Goal: Information Seeking & Learning: Learn about a topic

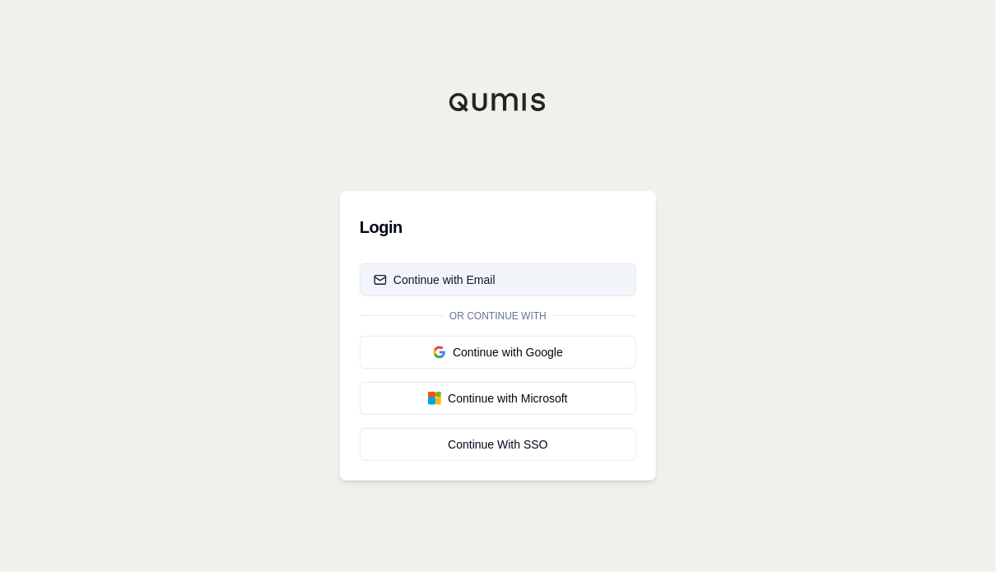
click at [443, 275] on div "Continue with Email" at bounding box center [435, 280] width 122 height 16
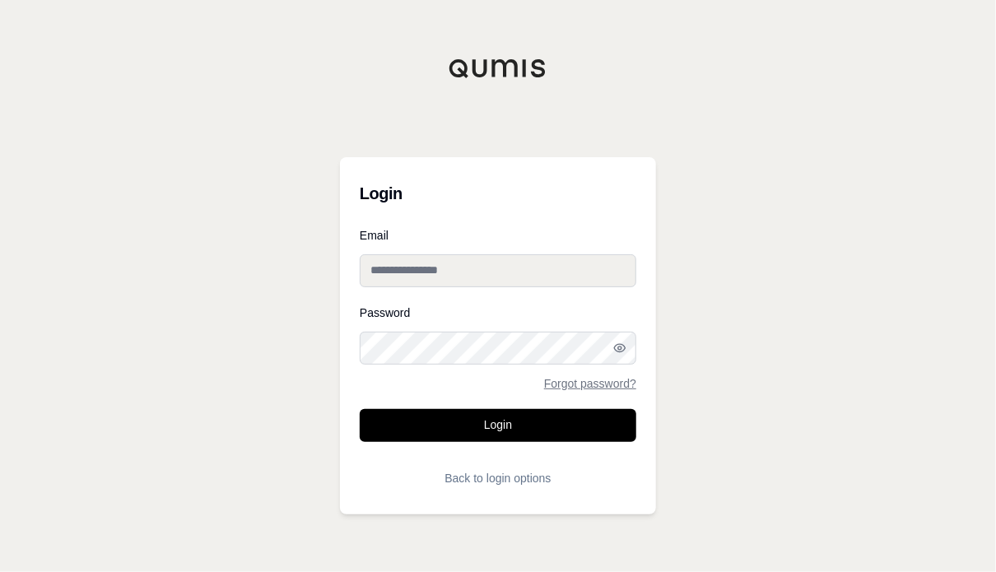
click at [443, 275] on input "Email" at bounding box center [498, 270] width 277 height 33
type input "**********"
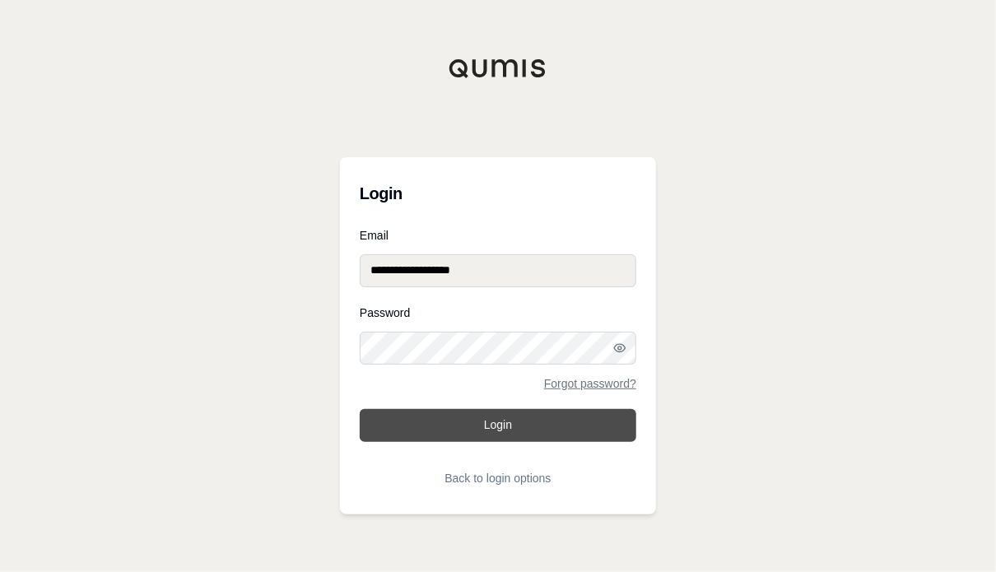
click at [462, 418] on button "Login" at bounding box center [498, 425] width 277 height 33
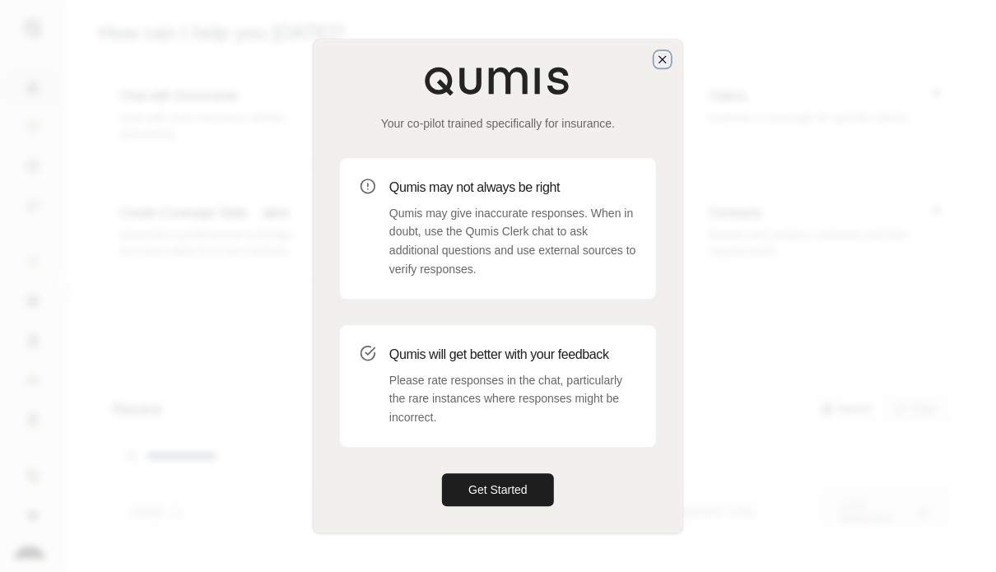
click at [662, 55] on icon "button" at bounding box center [662, 59] width 13 height 13
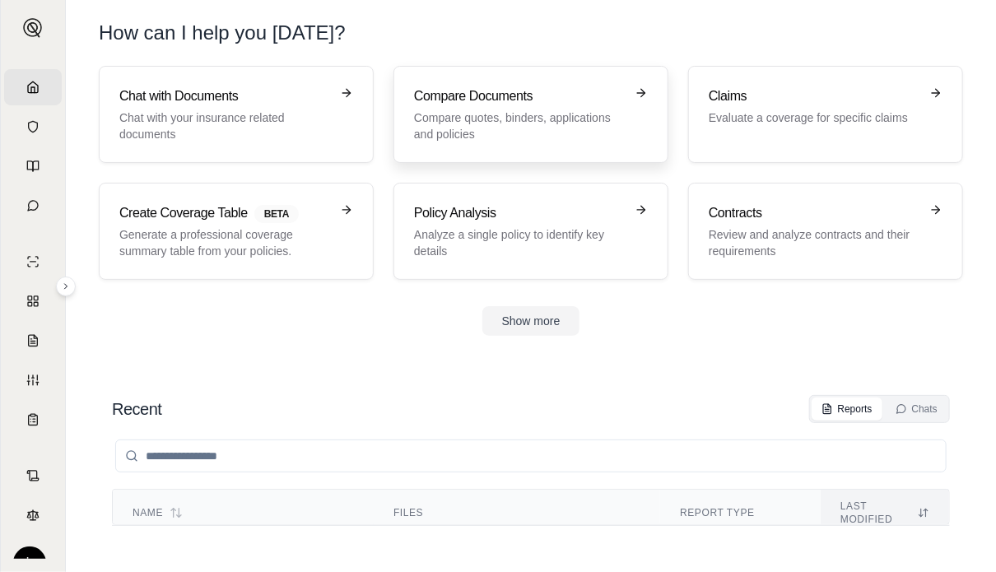
click at [492, 104] on h3 "Compare Documents" at bounding box center [519, 96] width 211 height 20
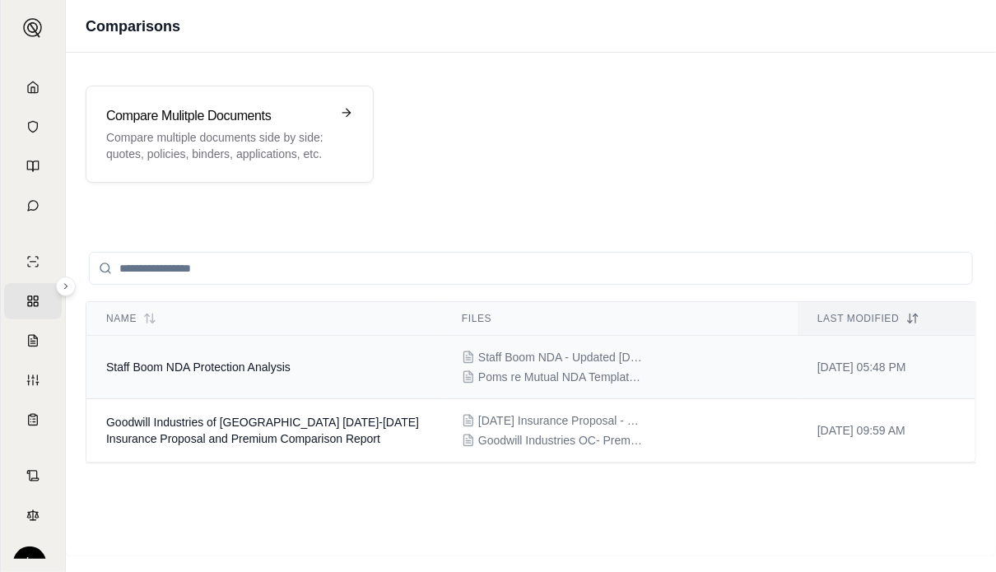
click at [198, 363] on span "Staff Boom NDA Protection Analysis" at bounding box center [198, 367] width 184 height 13
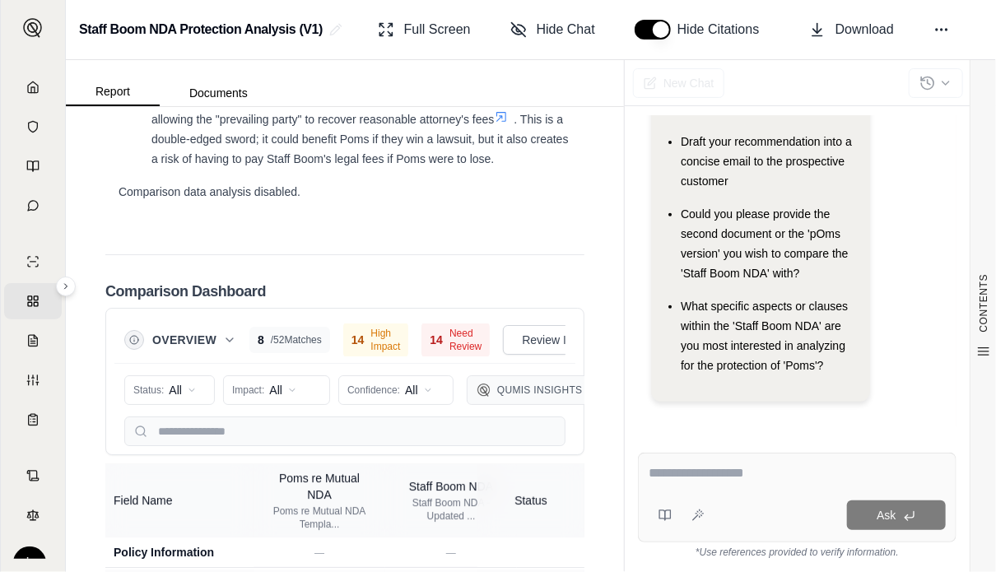
scroll to position [5546, 0]
click at [371, 328] on span "High Impact" at bounding box center [386, 341] width 30 height 26
click at [305, 350] on html "Home Vault Prompts Chats Single Policy Comparisons Claims Custom Report Coverag…" at bounding box center [498, 286] width 996 height 572
click at [422, 348] on html "Home Vault Prompts Chats Single Policy Comparisons Claims Custom Report Coverag…" at bounding box center [498, 286] width 996 height 572
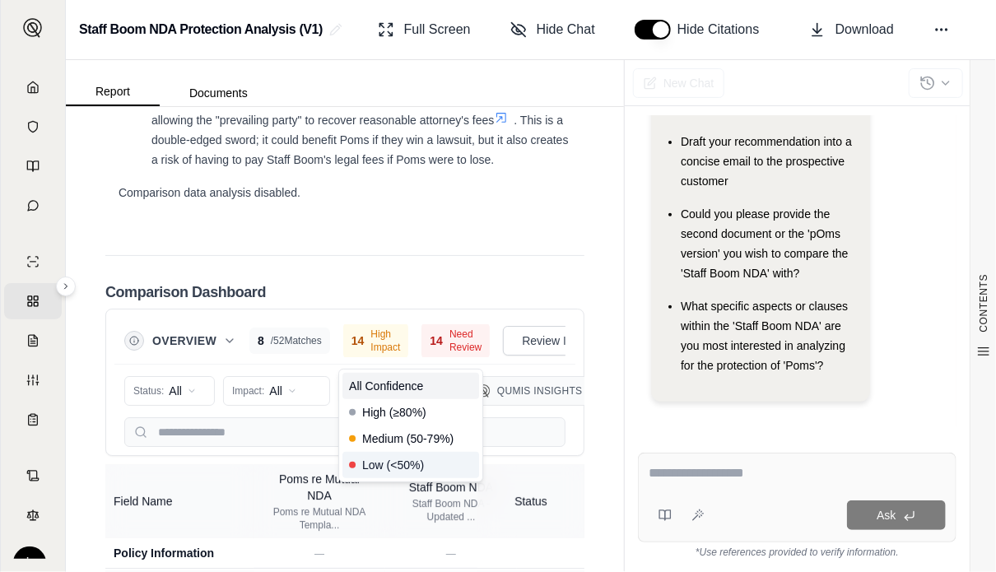
click at [386, 470] on span "Low (<50%)" at bounding box center [386, 465] width 75 height 16
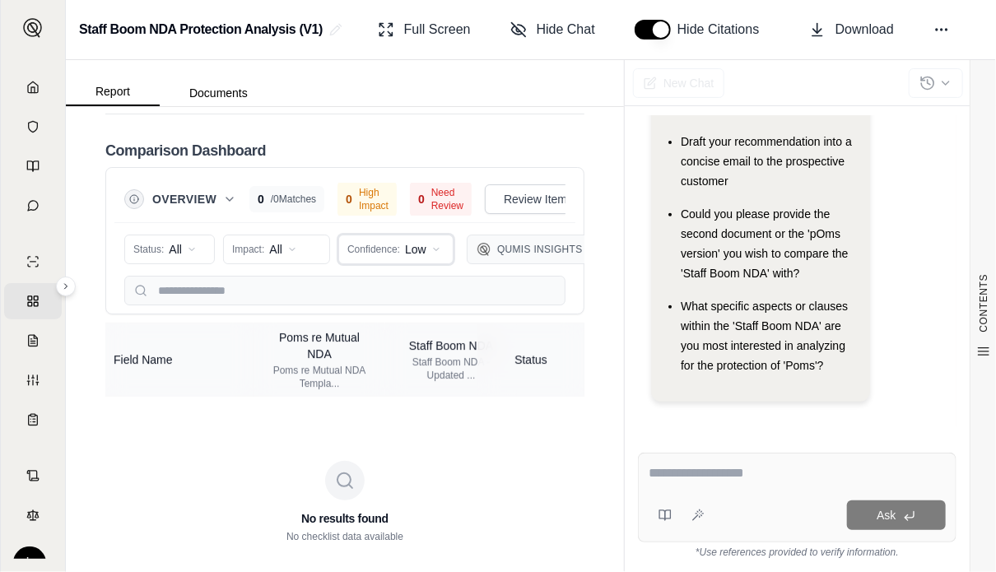
scroll to position [5687, 0]
click at [178, 212] on html "Home Vault Prompts Chats Single Policy Comparisons Claims Custom Report Coverag…" at bounding box center [498, 286] width 996 height 572
click at [494, 212] on html "Home Vault Prompts Chats Single Policy Comparisons Claims Custom Report Coverag…" at bounding box center [498, 286] width 996 height 572
click at [482, 244] on img at bounding box center [484, 250] width 13 height 13
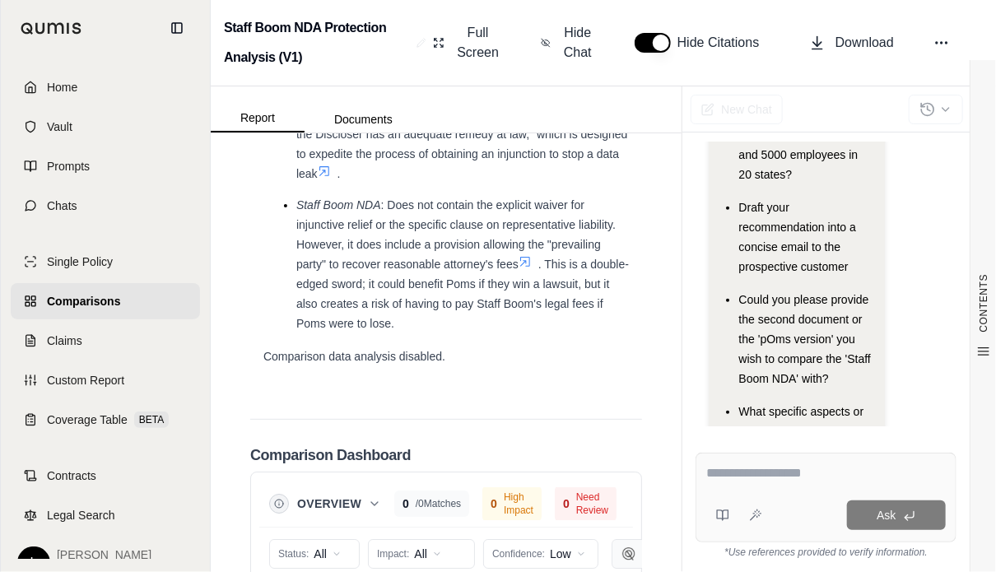
scroll to position [6305, 0]
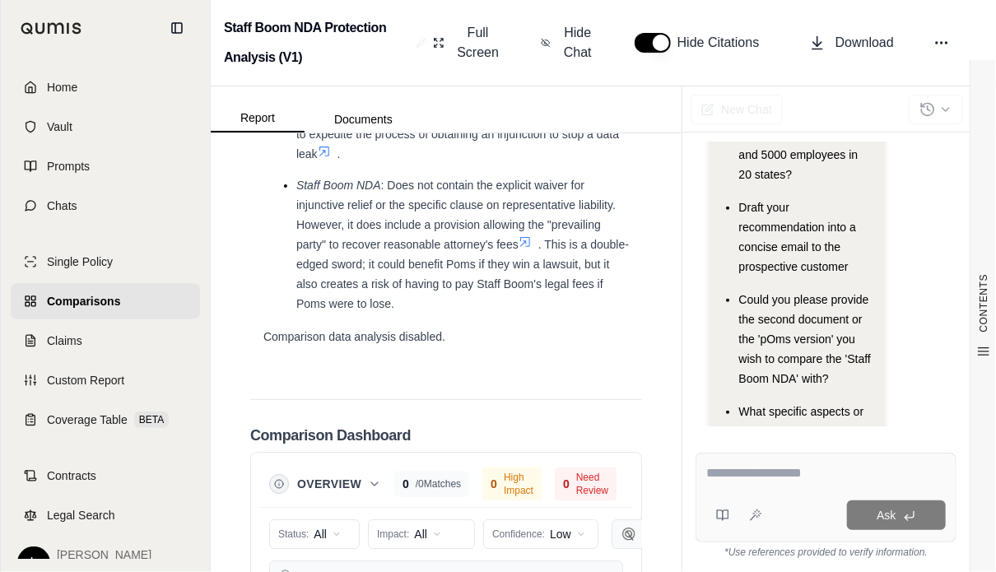
click at [65, 307] on span "Comparisons" at bounding box center [83, 301] width 73 height 16
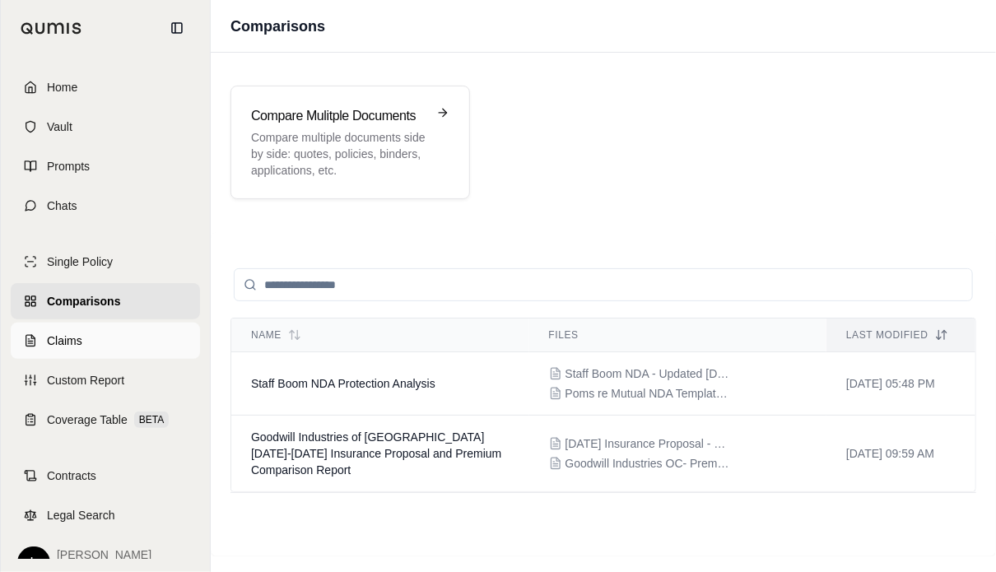
click at [31, 338] on polyline at bounding box center [32, 336] width 3 height 3
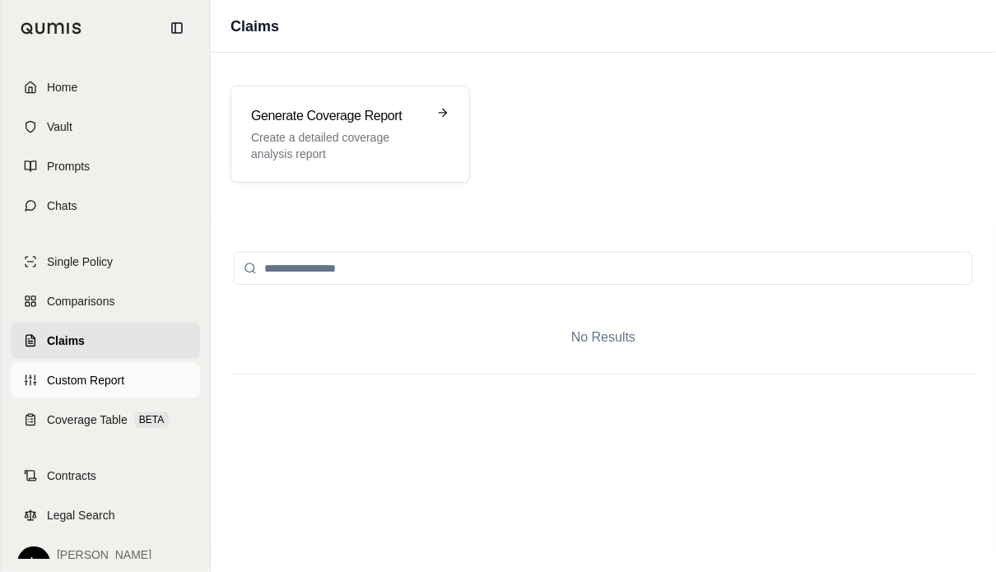
click at [87, 366] on link "Custom Report" at bounding box center [105, 380] width 189 height 36
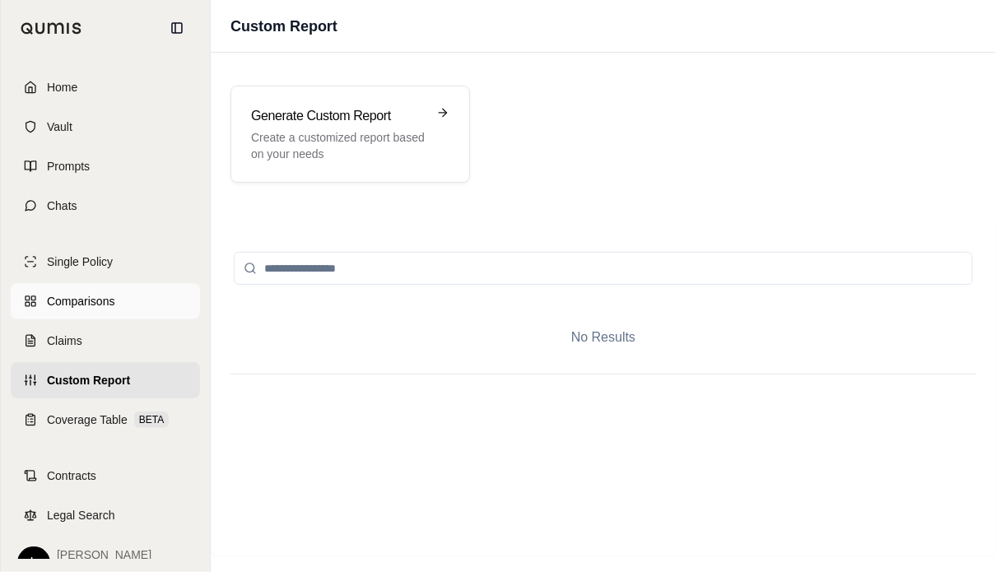
click at [86, 299] on span "Comparisons" at bounding box center [81, 301] width 68 height 16
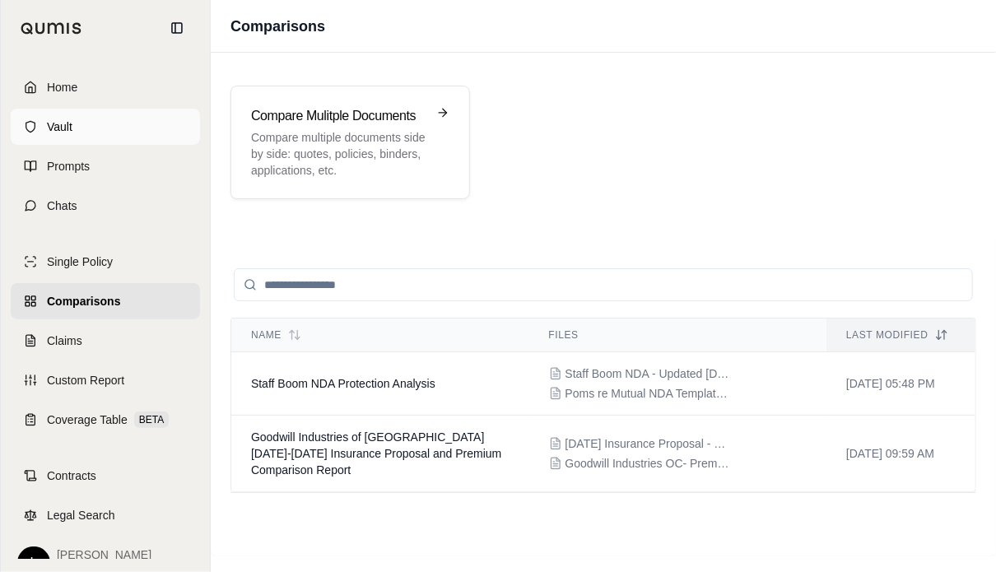
click at [72, 123] on link "Vault" at bounding box center [105, 127] width 189 height 36
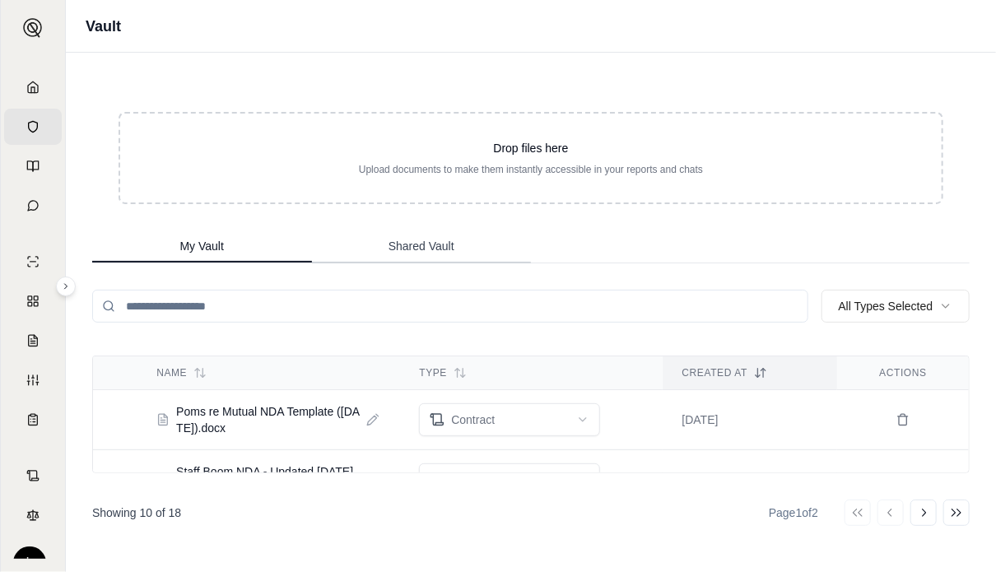
click at [405, 255] on button "Shared Vault" at bounding box center [422, 247] width 220 height 33
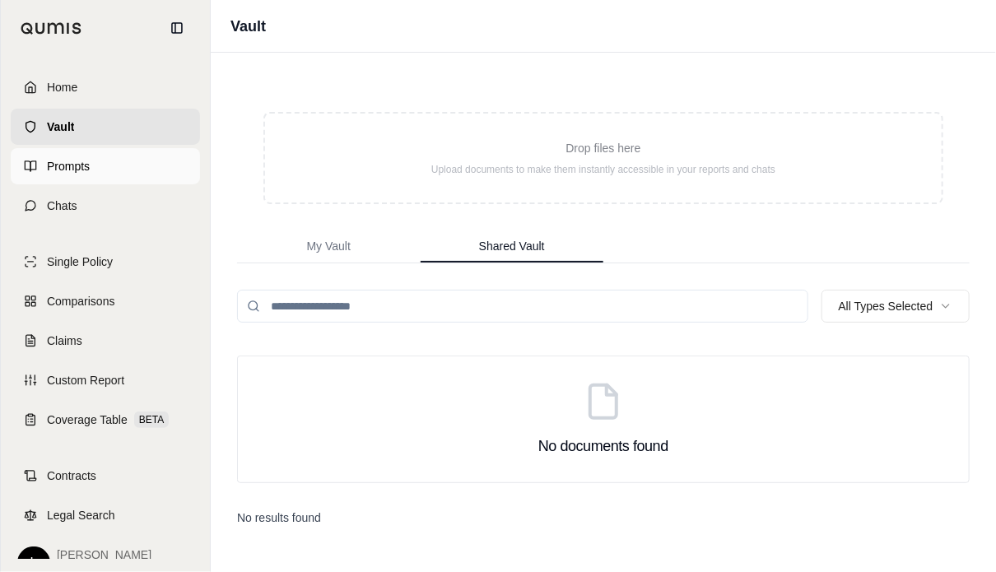
click at [43, 175] on link "Prompts" at bounding box center [105, 166] width 189 height 36
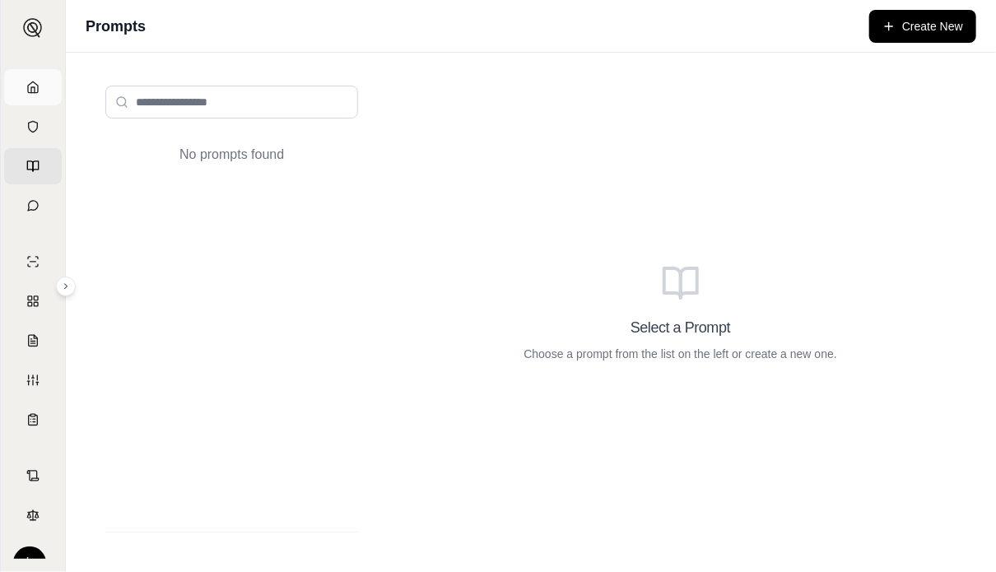
click at [34, 86] on link "Home" at bounding box center [33, 87] width 58 height 36
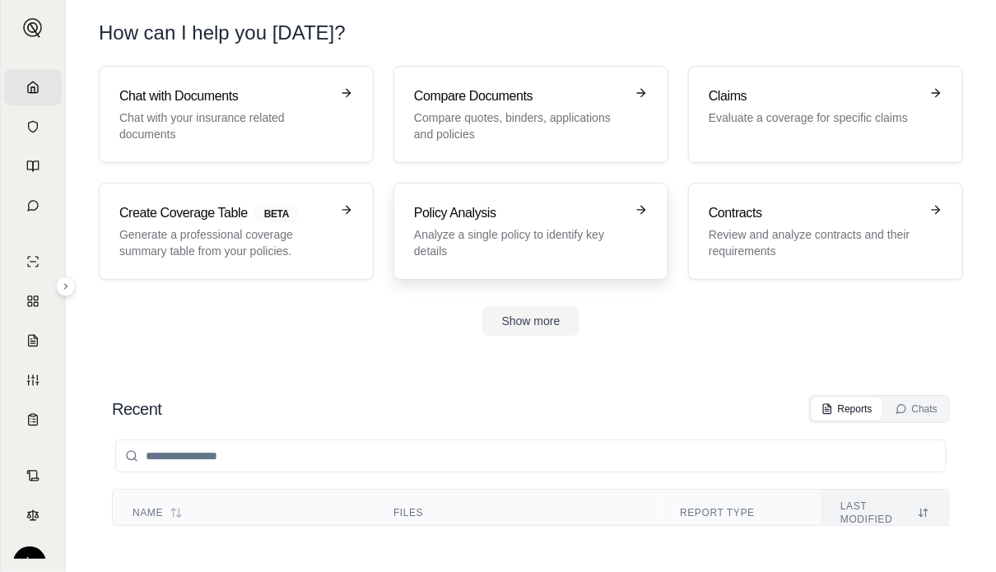
click at [483, 221] on h3 "Policy Analysis" at bounding box center [519, 213] width 211 height 20
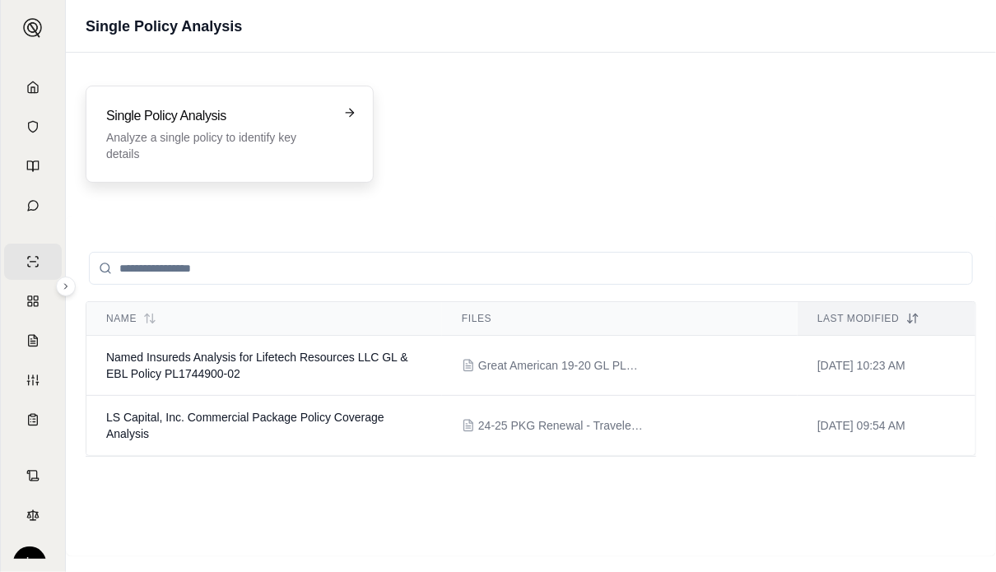
click at [292, 138] on p "Analyze a single policy to identify key details" at bounding box center [218, 145] width 224 height 33
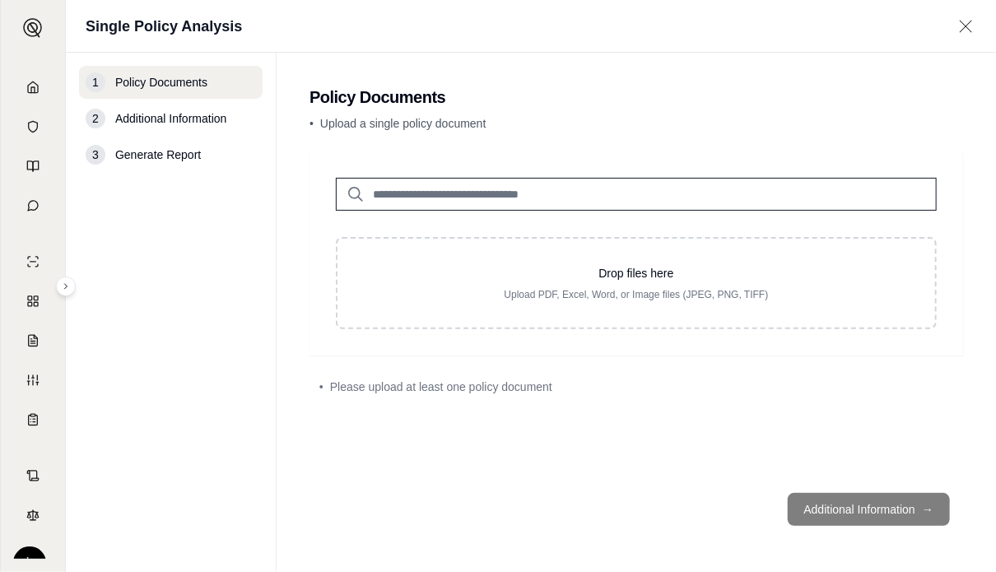
click at [523, 194] on input "search" at bounding box center [636, 194] width 601 height 33
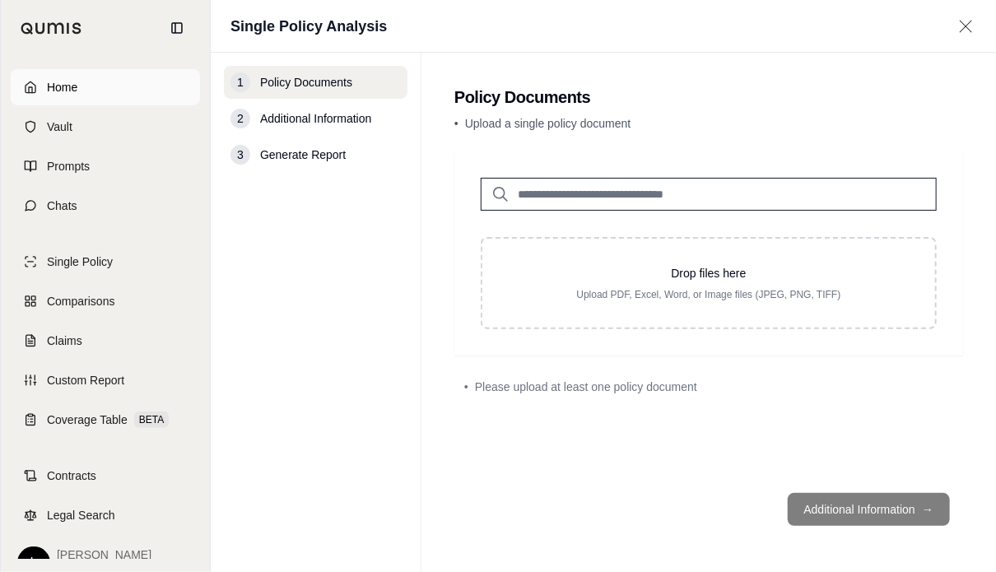
click at [33, 91] on icon at bounding box center [30, 87] width 13 height 13
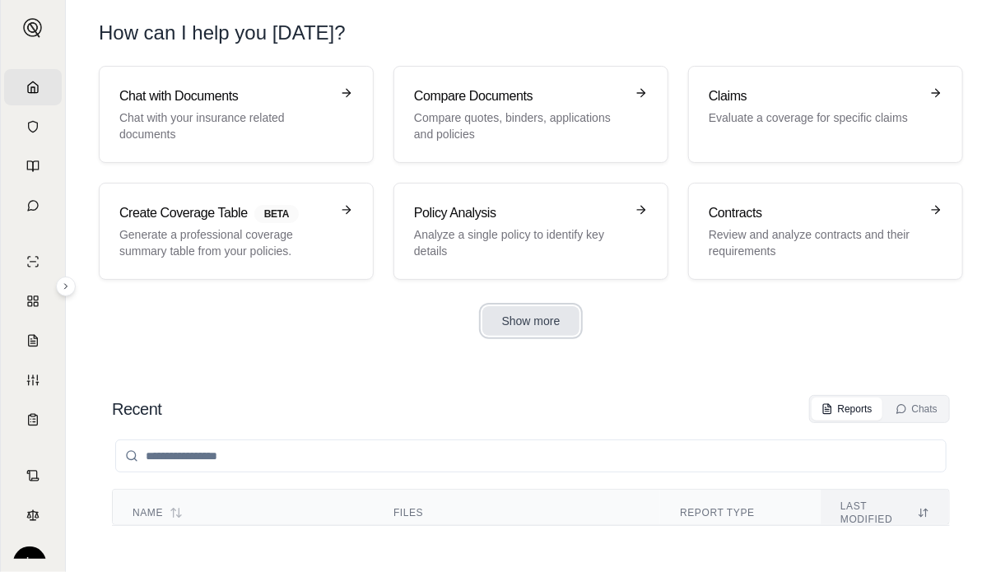
click at [548, 331] on button "Show more" at bounding box center [532, 321] width 98 height 30
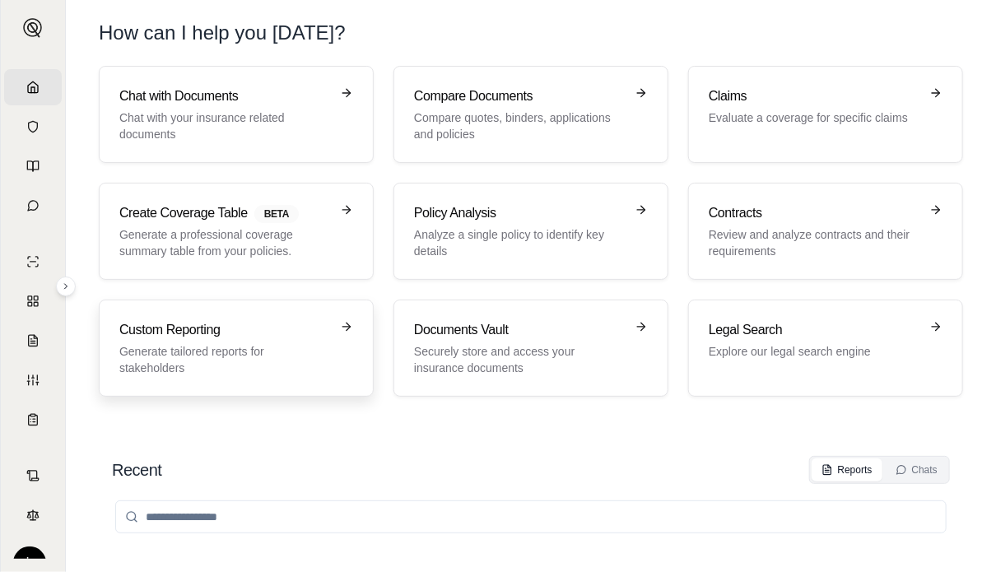
click at [293, 338] on h3 "Custom Reporting" at bounding box center [224, 330] width 211 height 20
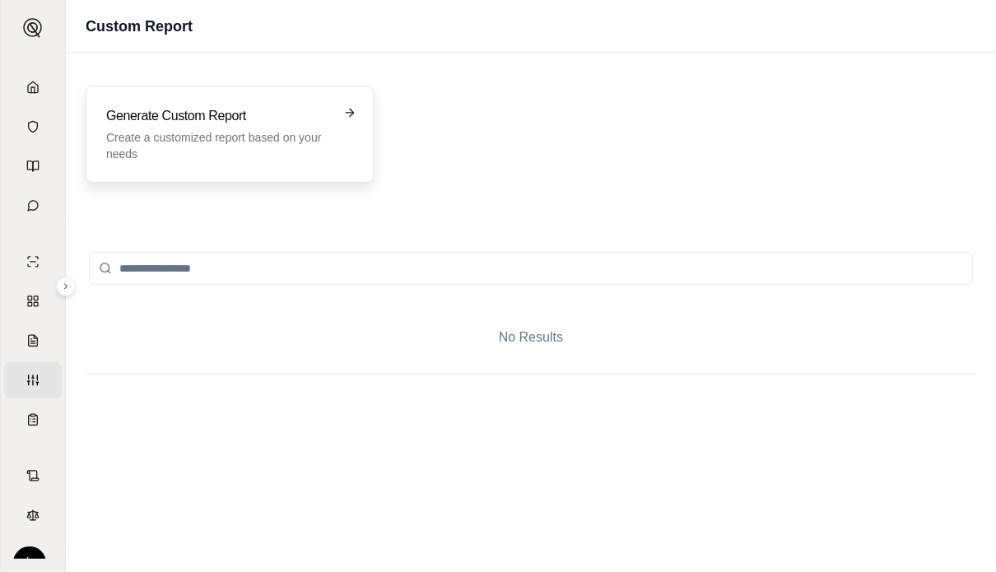
click at [220, 110] on h3 "Generate Custom Report" at bounding box center [218, 116] width 224 height 20
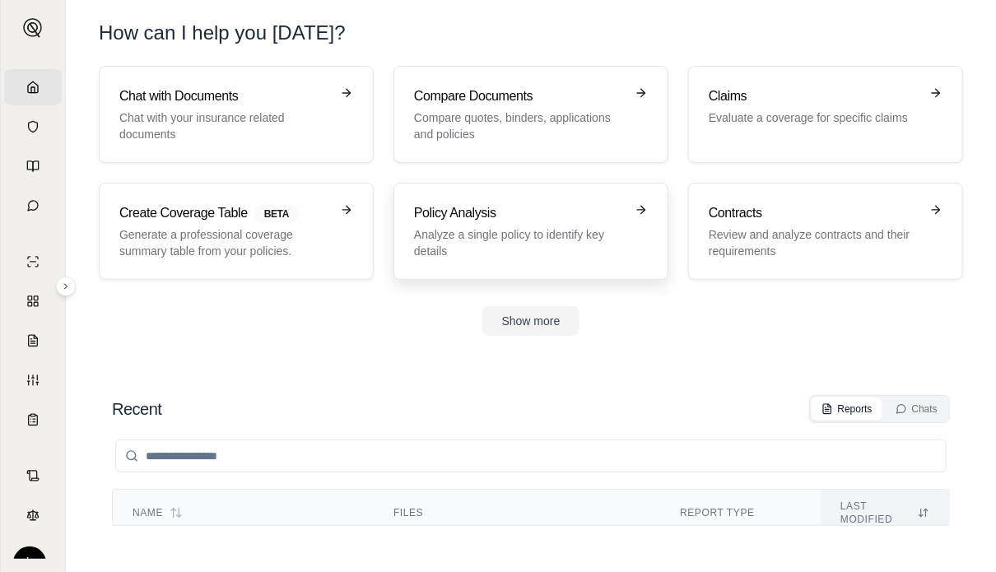
click at [547, 203] on h3 "Policy Analysis" at bounding box center [519, 213] width 211 height 20
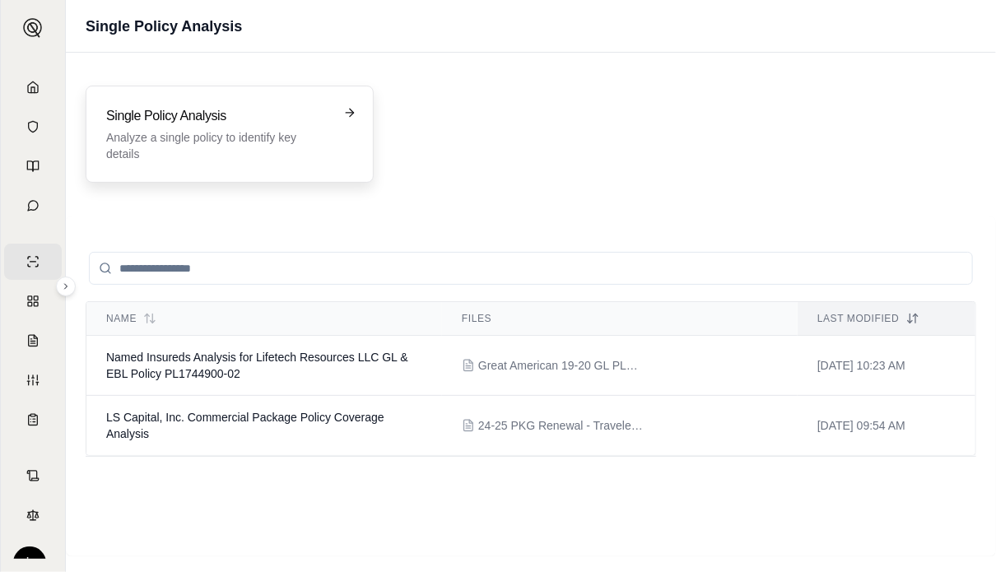
click at [293, 117] on h3 "Single Policy Analysis" at bounding box center [218, 116] width 224 height 20
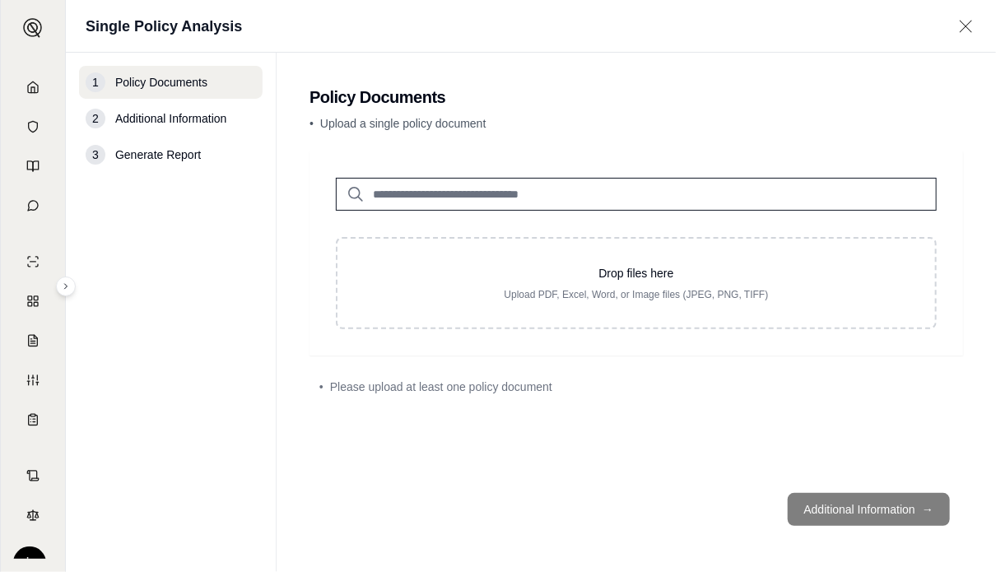
click at [581, 198] on input "search" at bounding box center [636, 194] width 601 height 33
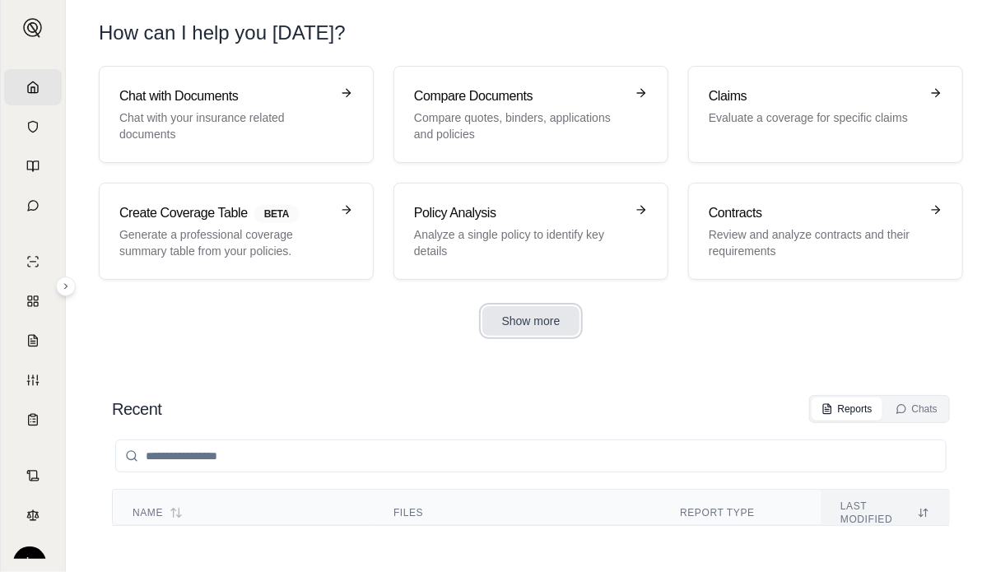
click at [545, 319] on button "Show more" at bounding box center [532, 321] width 98 height 30
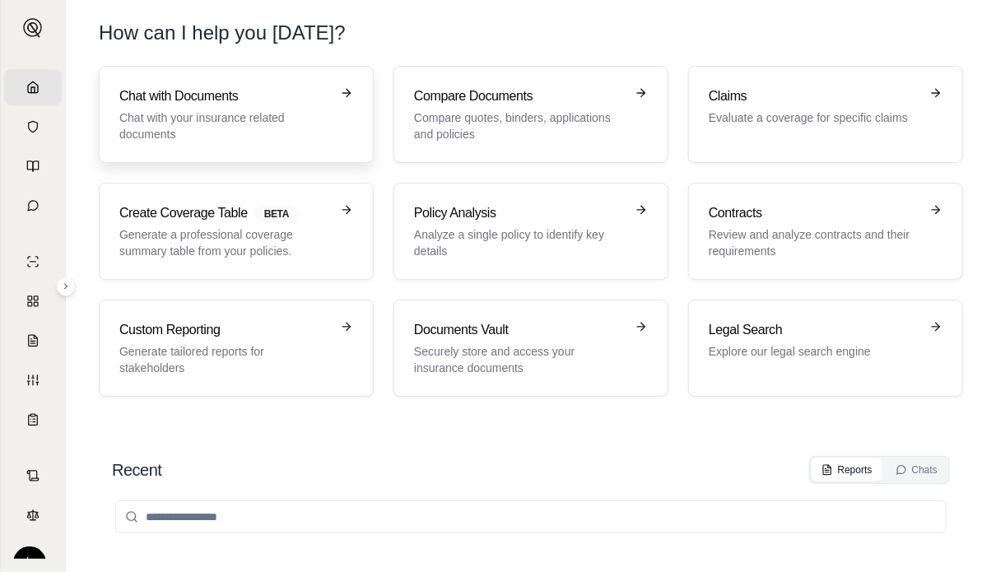
click at [273, 100] on h3 "Chat with Documents" at bounding box center [224, 96] width 211 height 20
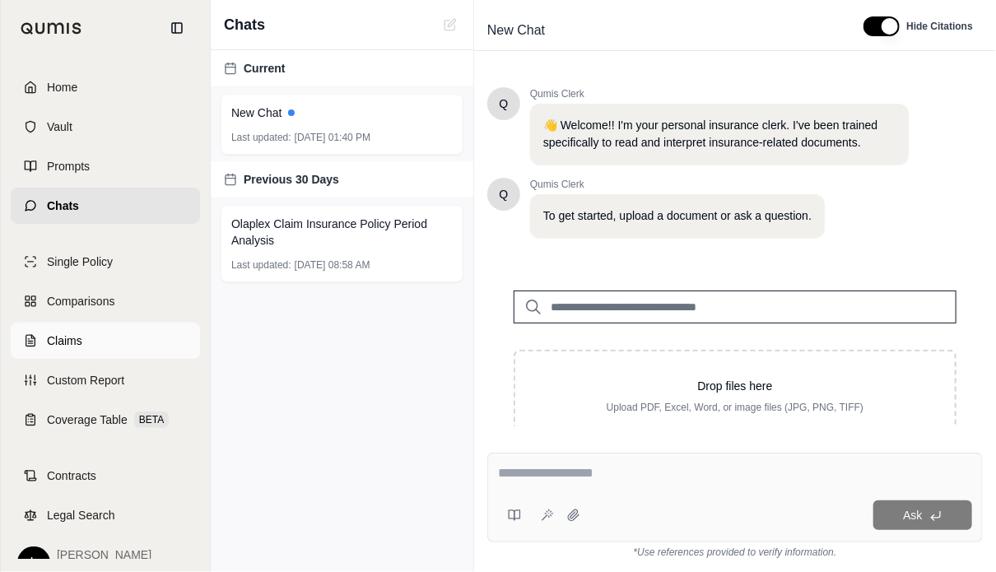
click at [39, 342] on link "Claims" at bounding box center [105, 341] width 189 height 36
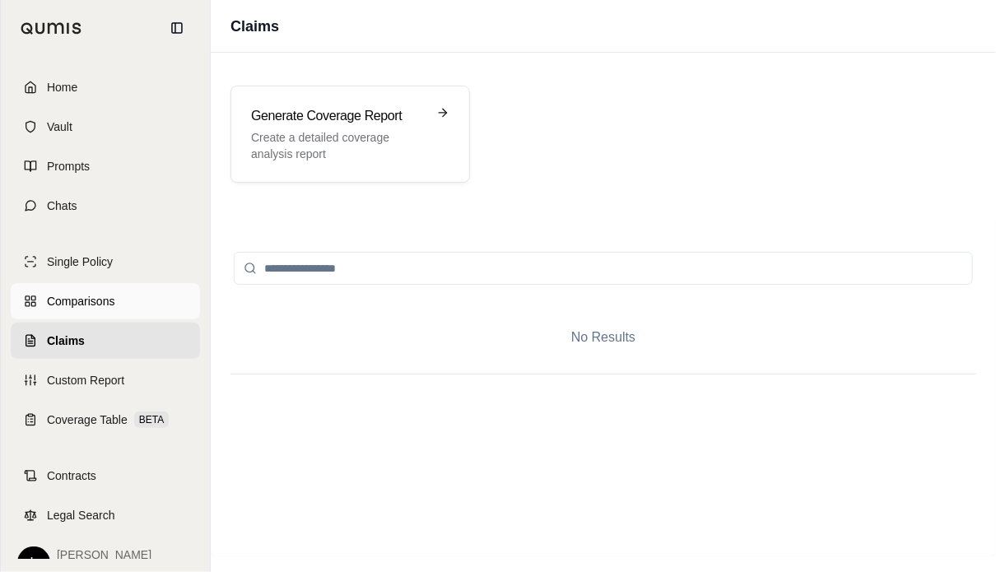
click at [85, 293] on span "Comparisons" at bounding box center [81, 301] width 68 height 16
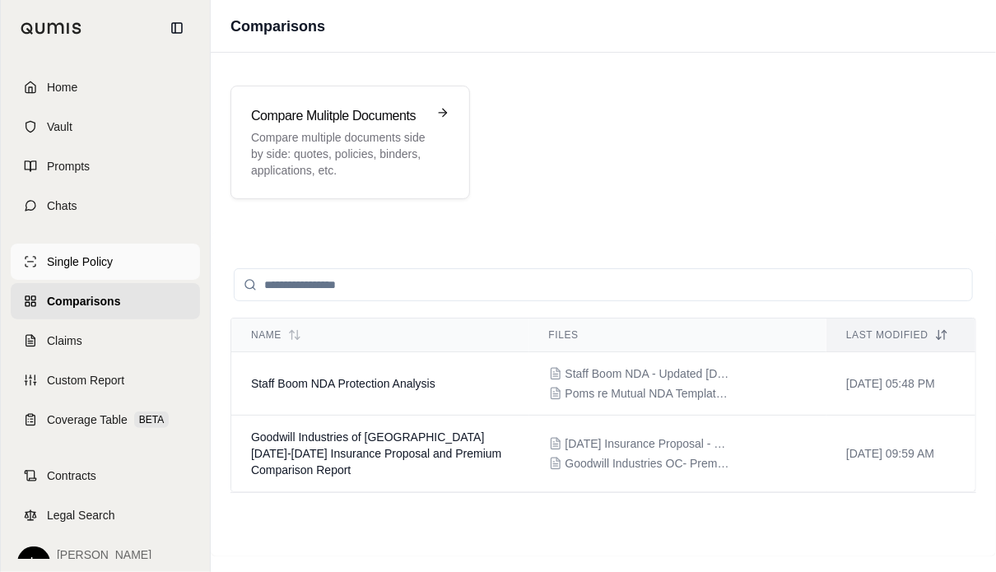
click at [81, 254] on span "Single Policy" at bounding box center [80, 262] width 66 height 16
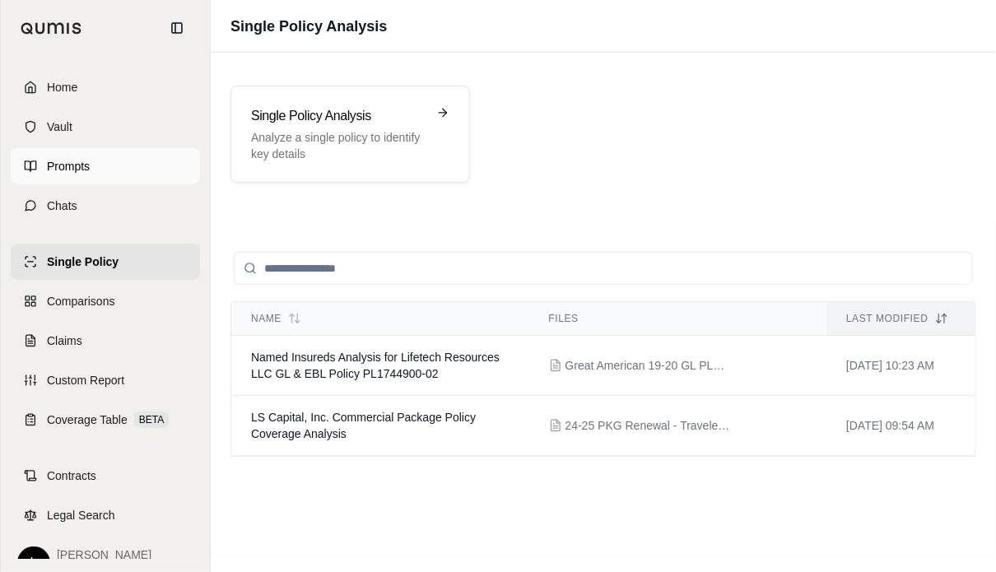
click at [75, 166] on span "Prompts" at bounding box center [68, 166] width 43 height 16
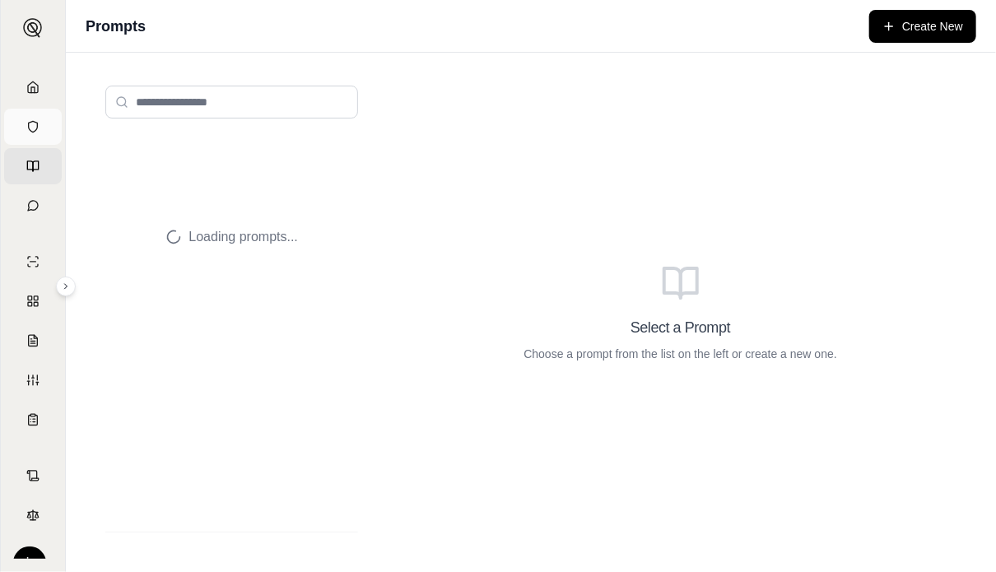
click at [40, 121] on link "Vault" at bounding box center [33, 127] width 58 height 36
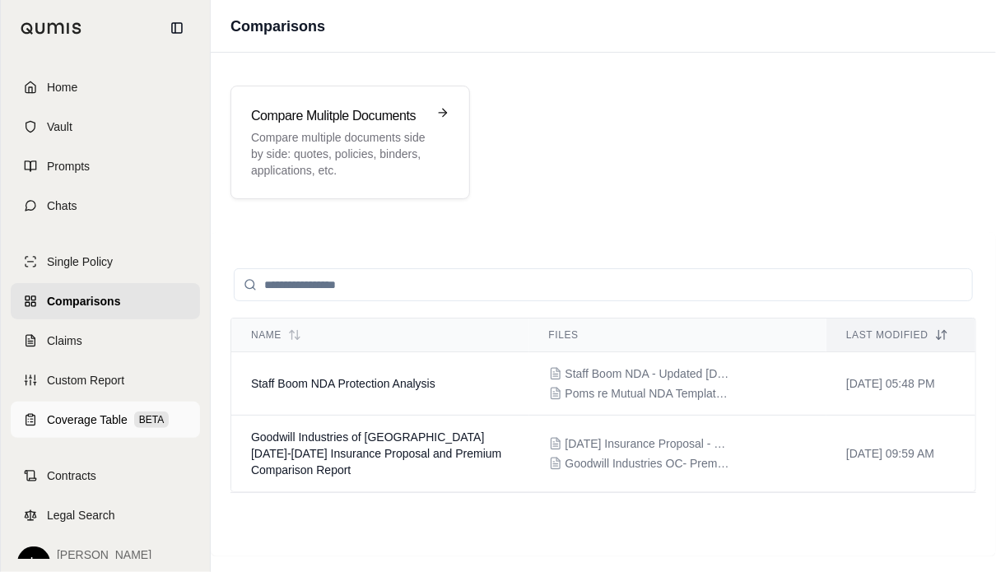
click at [59, 427] on span "Coverage Table" at bounding box center [87, 420] width 81 height 16
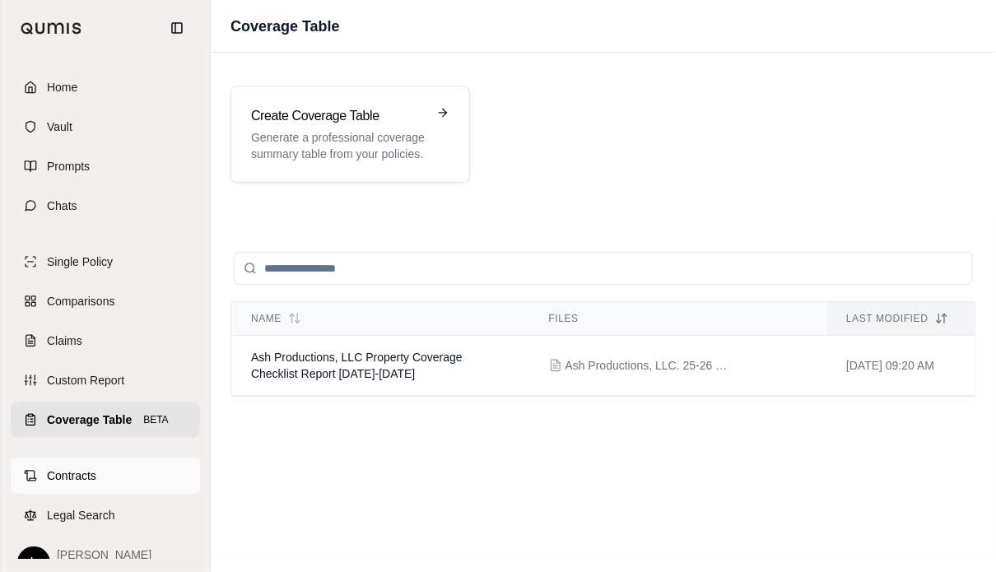
drag, startPoint x: 27, startPoint y: 460, endPoint x: 72, endPoint y: 477, distance: 47.4
click at [72, 477] on span "Contracts" at bounding box center [71, 476] width 49 height 16
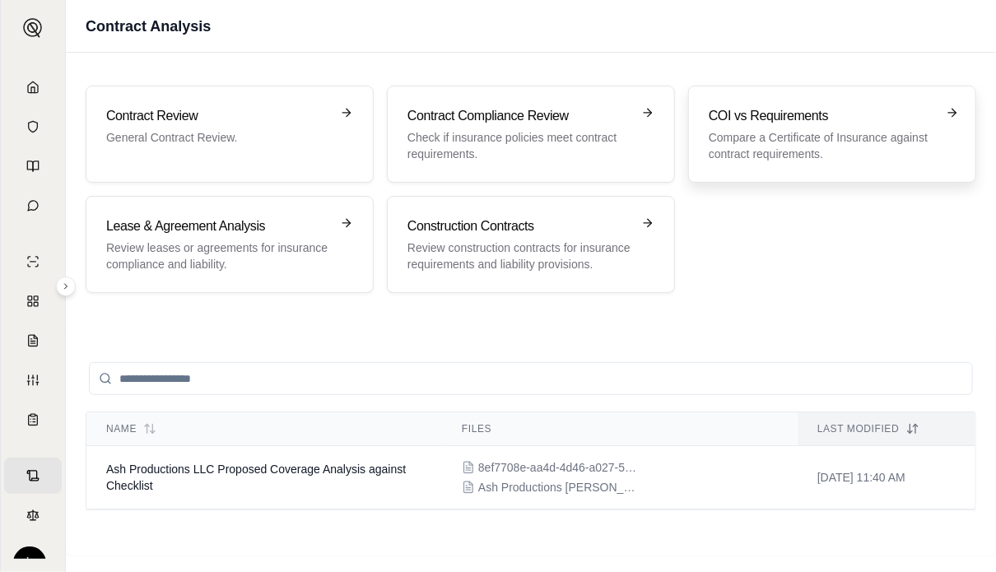
click at [875, 124] on h3 "COI vs Requirements" at bounding box center [821, 116] width 224 height 20
